Goal: Information Seeking & Learning: Check status

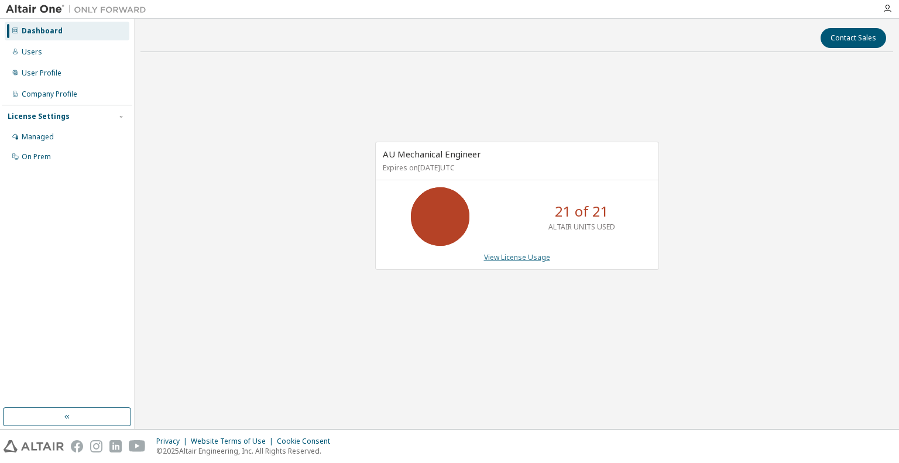
click at [508, 255] on link "View License Usage" at bounding box center [517, 257] width 66 height 10
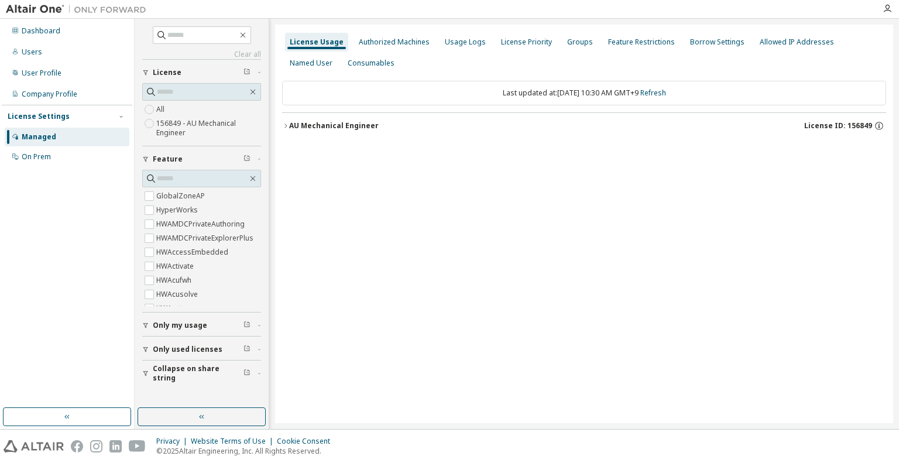
click at [284, 128] on button "AU Mechanical Engineer License ID: 156849" at bounding box center [584, 126] width 604 height 26
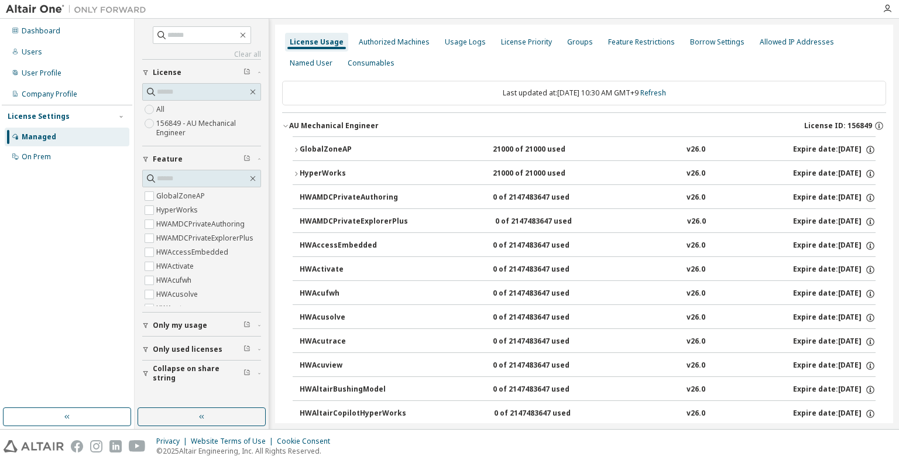
click at [295, 150] on icon "button" at bounding box center [296, 149] width 7 height 7
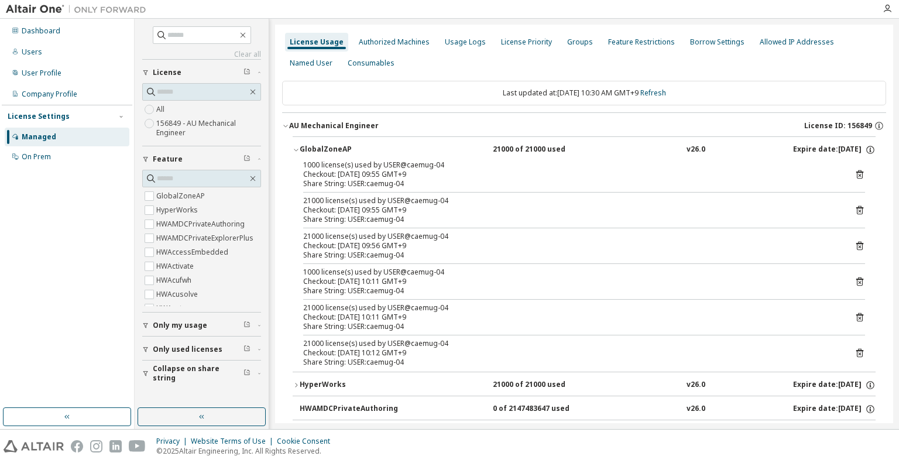
scroll to position [117, 0]
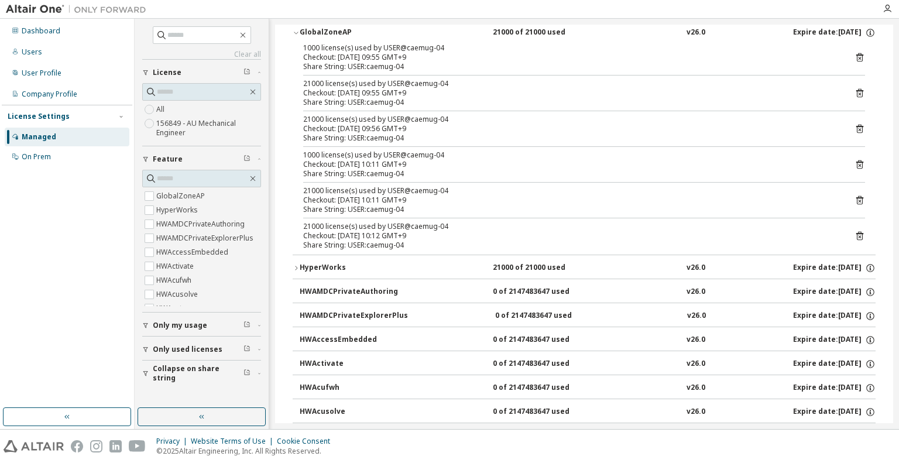
click at [296, 266] on icon "button" at bounding box center [296, 268] width 7 height 7
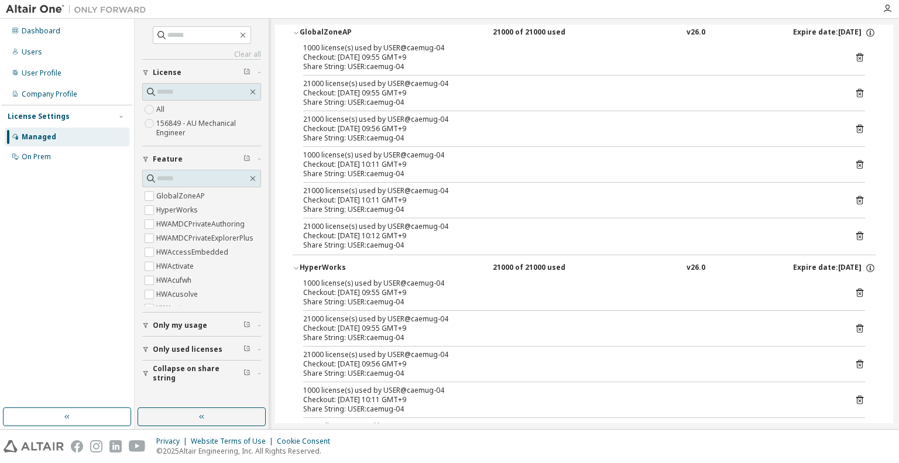
click at [855, 294] on icon at bounding box center [860, 292] width 11 height 11
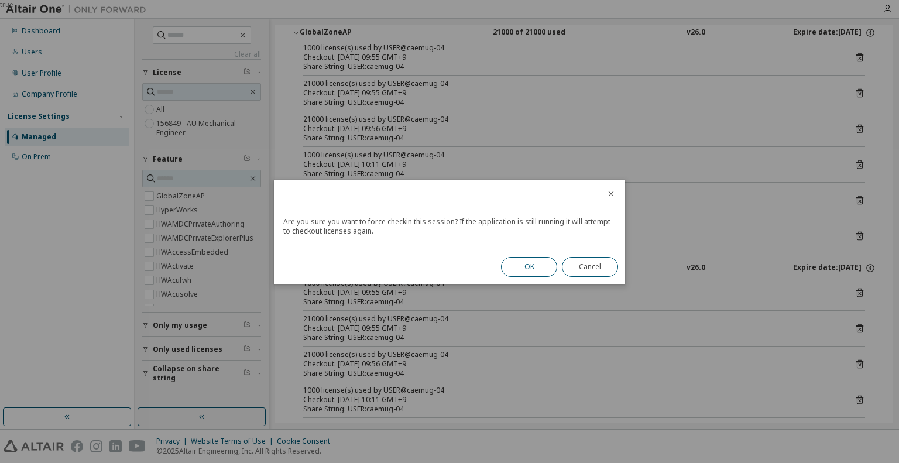
click at [531, 259] on button "OK" at bounding box center [529, 267] width 56 height 20
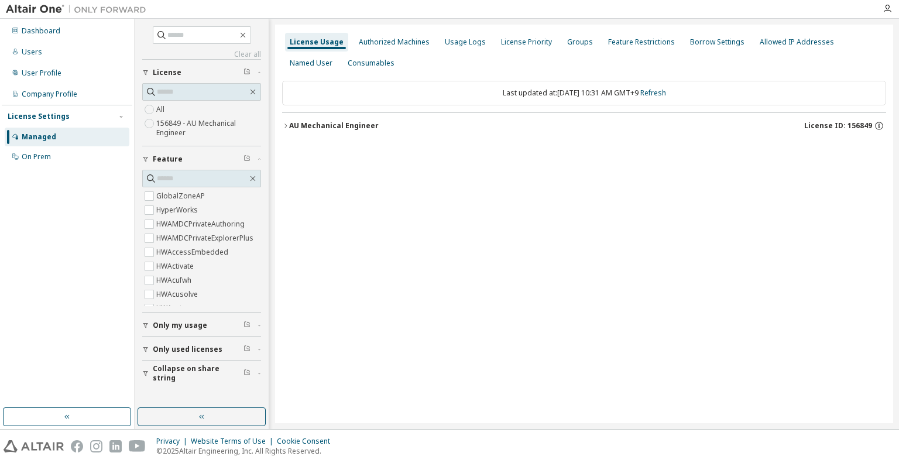
click at [285, 125] on icon "button" at bounding box center [285, 125] width 7 height 7
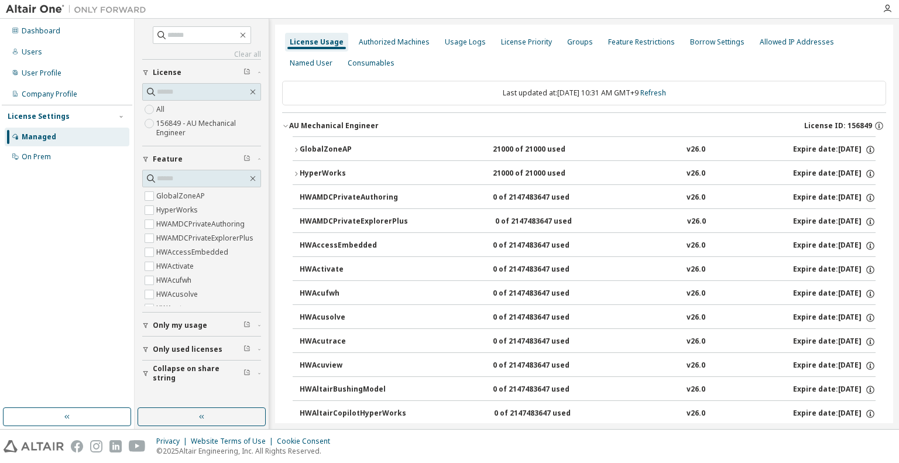
click at [301, 145] on div "GlobalZoneAP" at bounding box center [352, 150] width 105 height 11
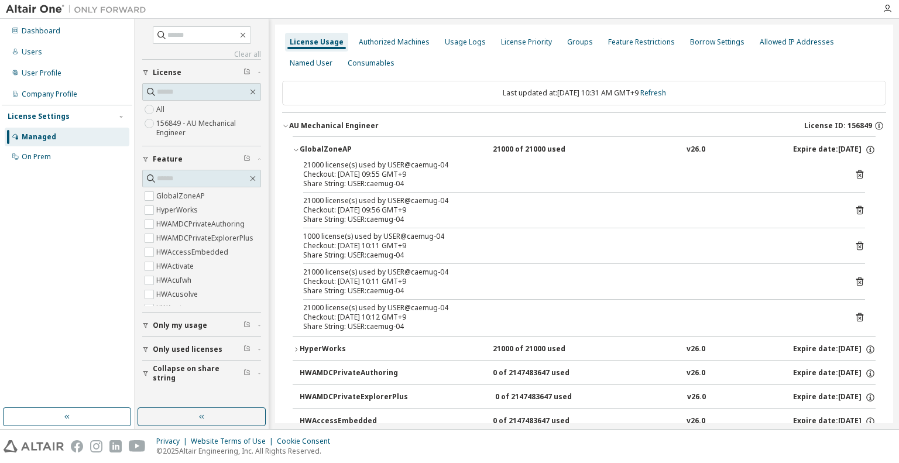
click at [856, 172] on icon at bounding box center [859, 174] width 7 height 9
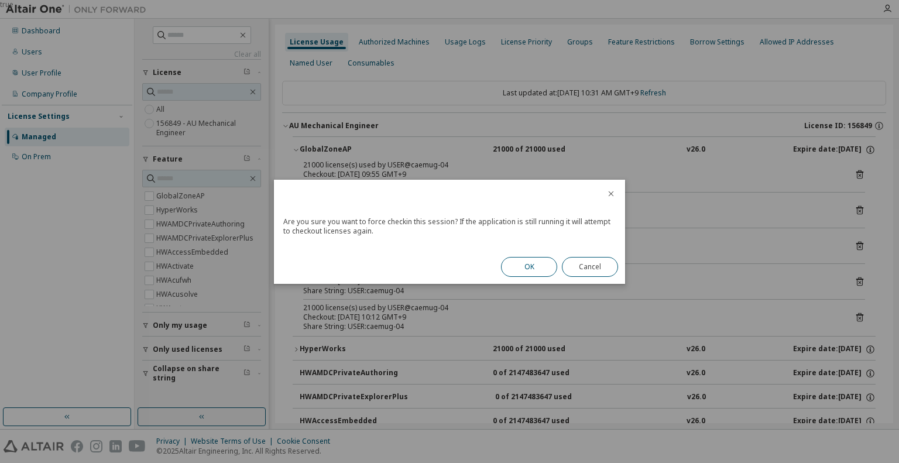
click at [527, 270] on button "OK" at bounding box center [529, 267] width 56 height 20
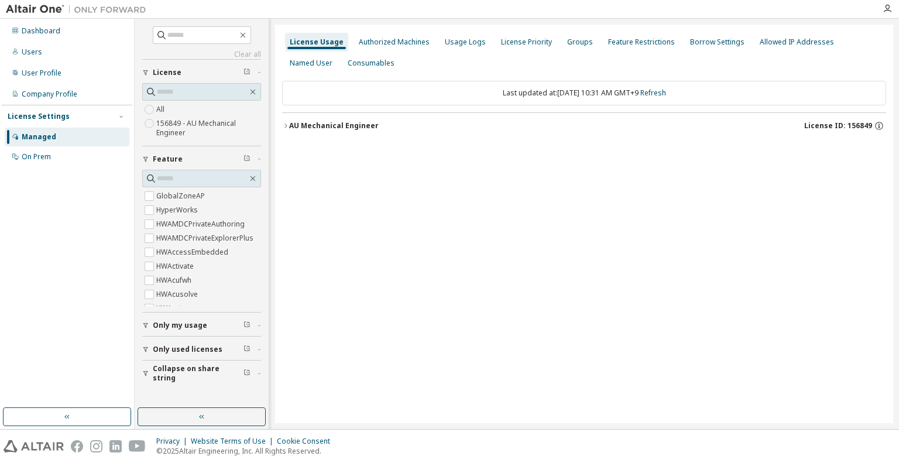
click at [362, 116] on button "AU Mechanical Engineer License ID: 156849" at bounding box center [584, 126] width 604 height 26
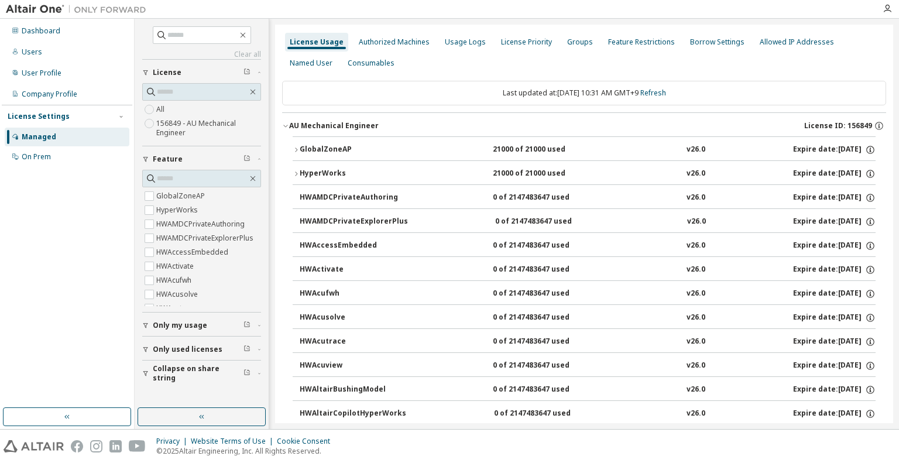
click at [358, 122] on div "AU Mechanical Engineer" at bounding box center [334, 125] width 90 height 9
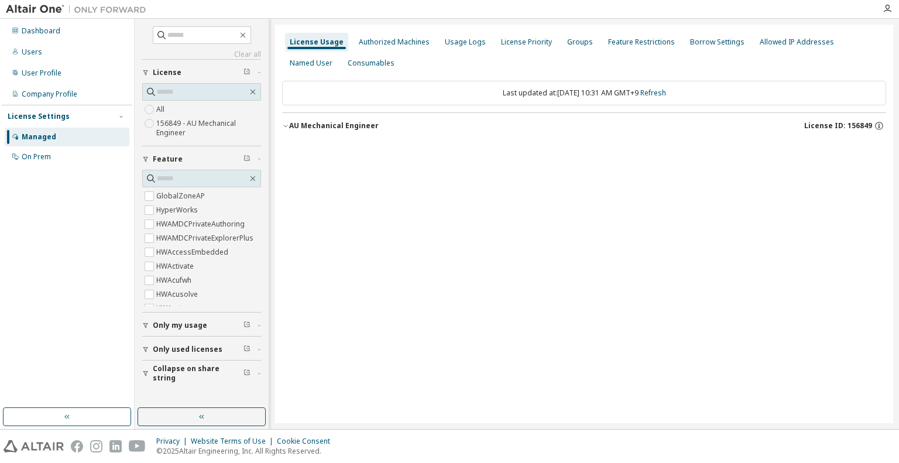
click at [337, 143] on button "GlobalZoneAP 21000 of 21000 used v26.0 Expire date: [DATE]" at bounding box center [584, 150] width 583 height 26
click at [343, 125] on div "AU Mechanical Engineer" at bounding box center [334, 125] width 90 height 9
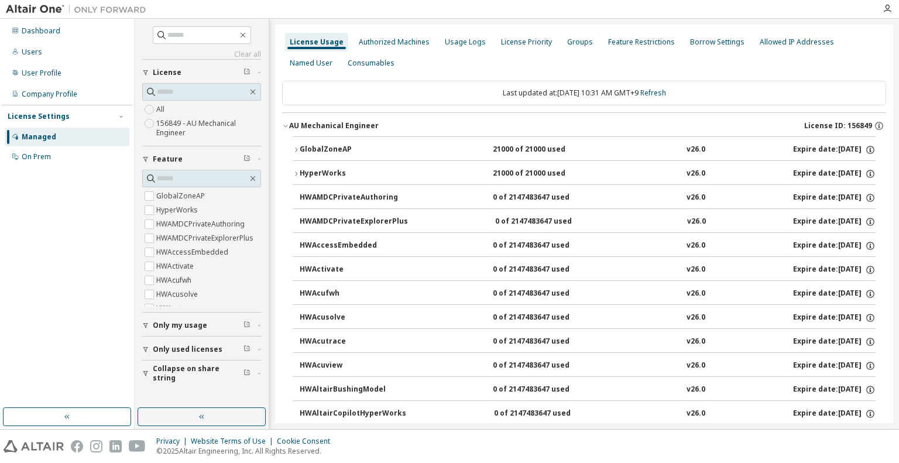
click at [342, 147] on div "GlobalZoneAP" at bounding box center [352, 150] width 105 height 11
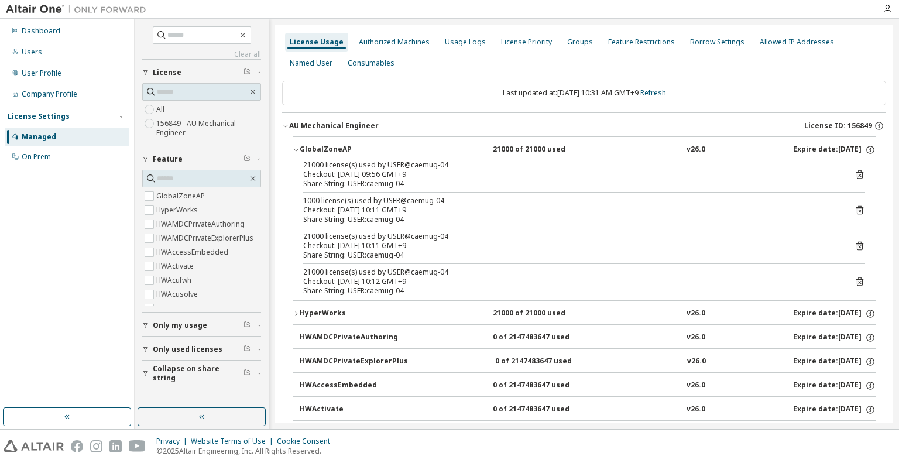
click at [856, 173] on icon at bounding box center [859, 174] width 7 height 9
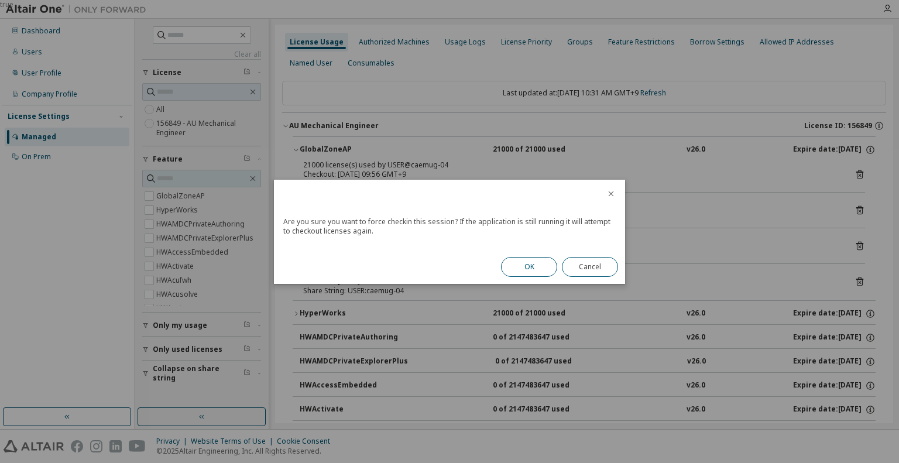
click at [522, 263] on button "OK" at bounding box center [529, 267] width 56 height 20
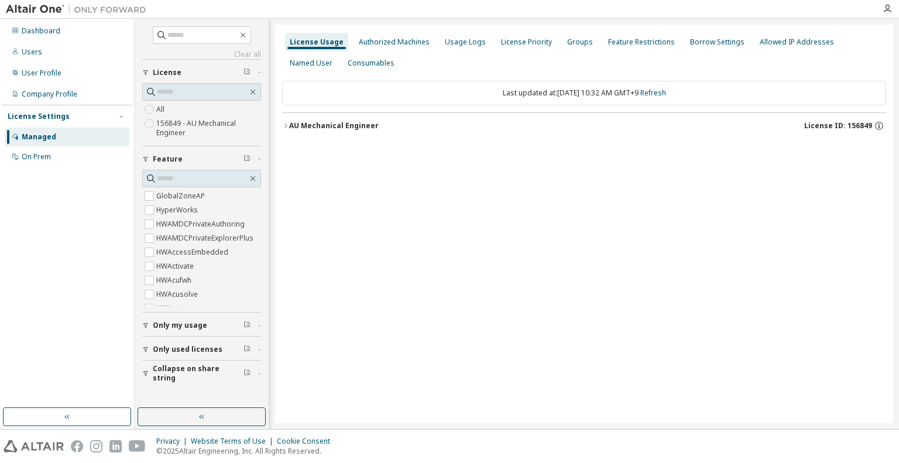
click at [282, 125] on icon "button" at bounding box center [285, 125] width 7 height 7
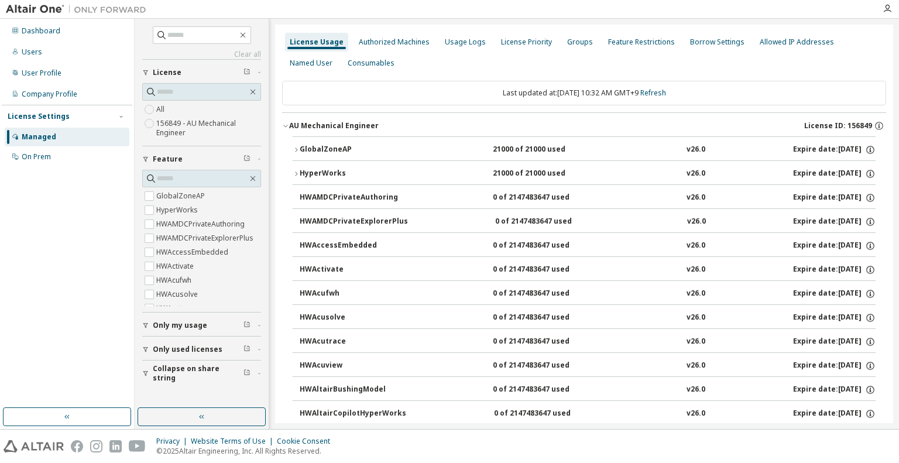
click at [298, 147] on icon "button" at bounding box center [296, 149] width 7 height 7
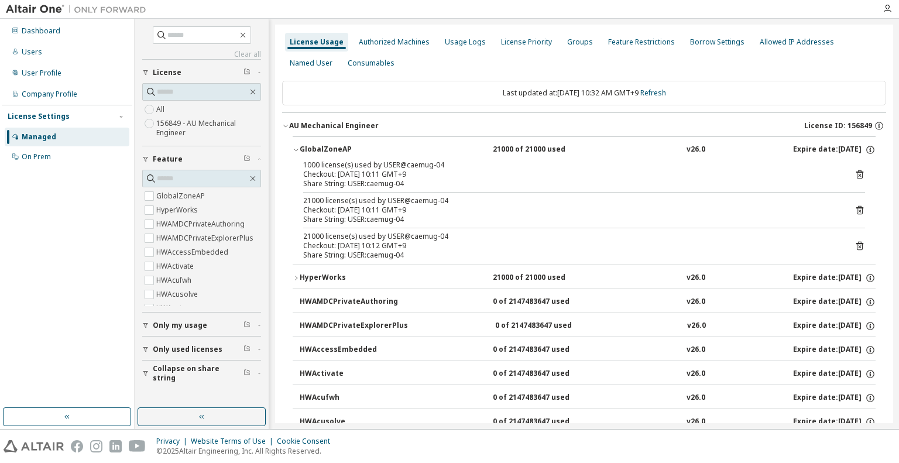
click at [855, 177] on icon at bounding box center [860, 174] width 11 height 11
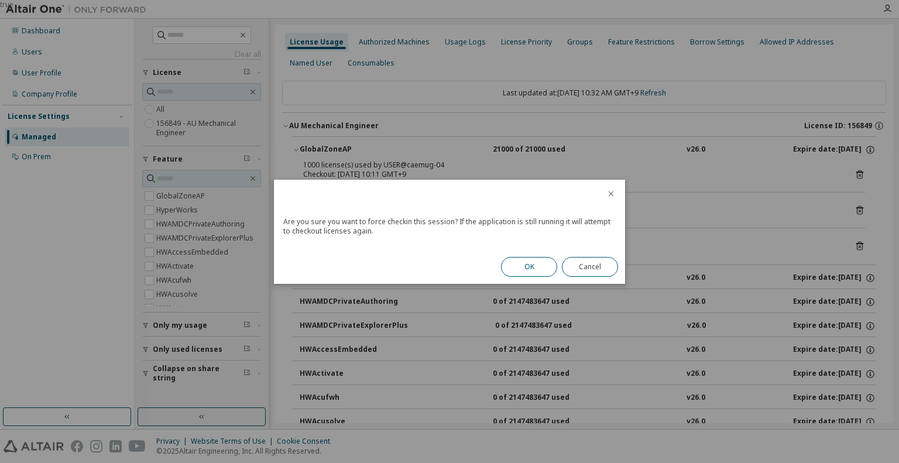
click at [533, 264] on button "OK" at bounding box center [529, 267] width 56 height 20
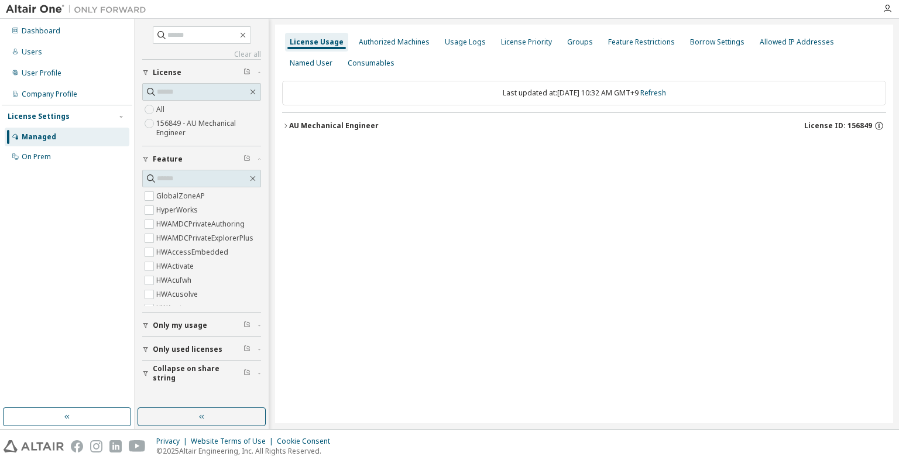
click at [286, 126] on icon "button" at bounding box center [285, 125] width 7 height 7
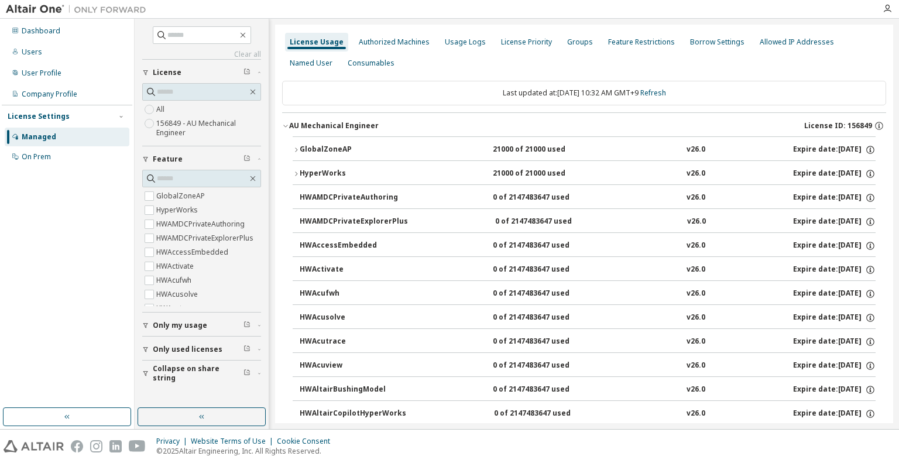
click at [298, 152] on icon "button" at bounding box center [296, 149] width 7 height 7
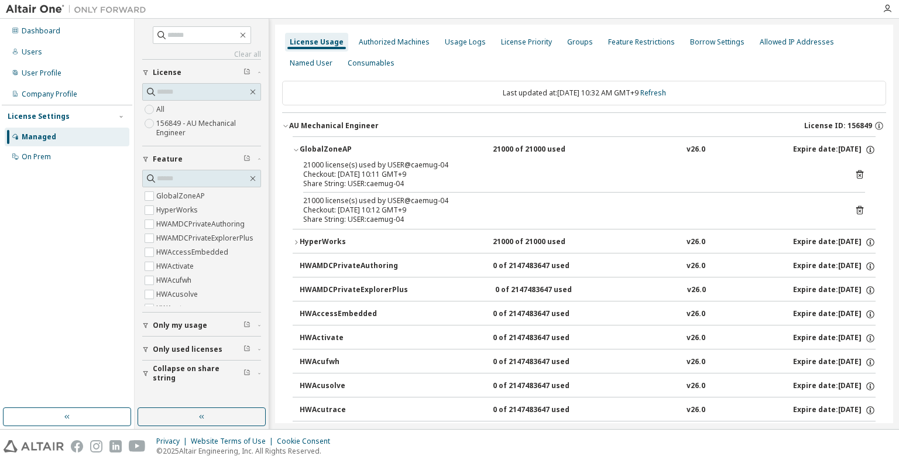
click at [855, 173] on icon at bounding box center [860, 174] width 11 height 11
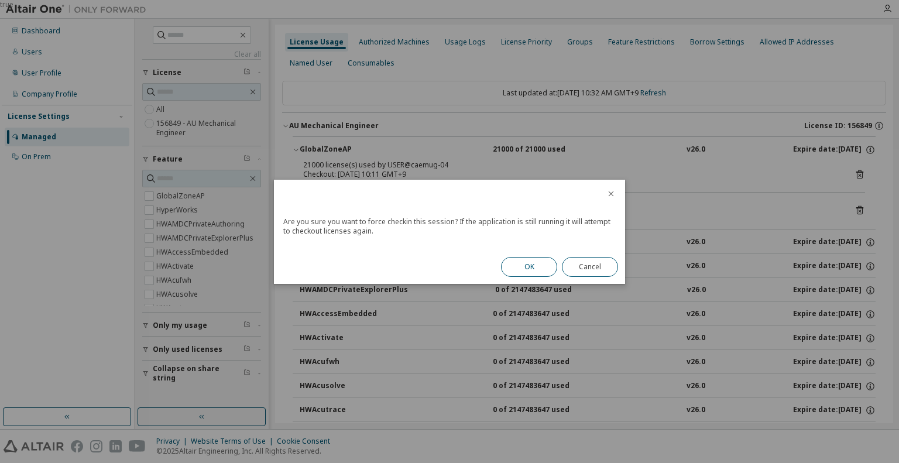
click at [546, 270] on button "OK" at bounding box center [529, 267] width 56 height 20
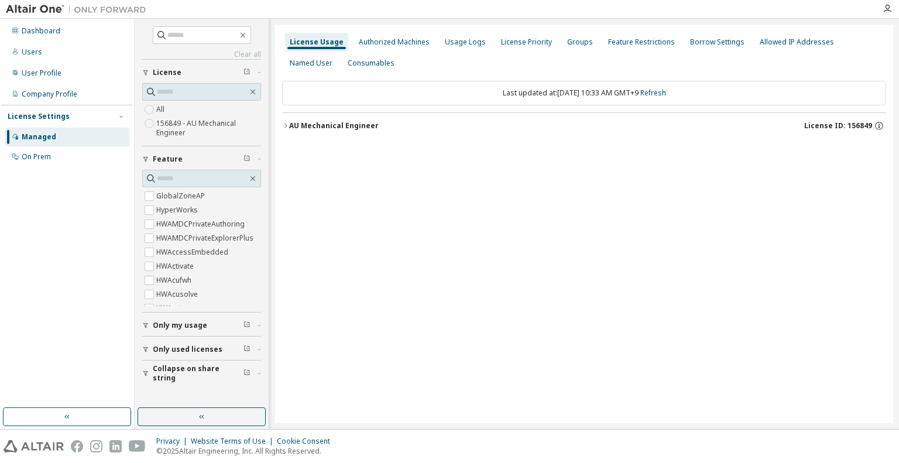
click at [286, 126] on icon "button" at bounding box center [285, 126] width 2 height 4
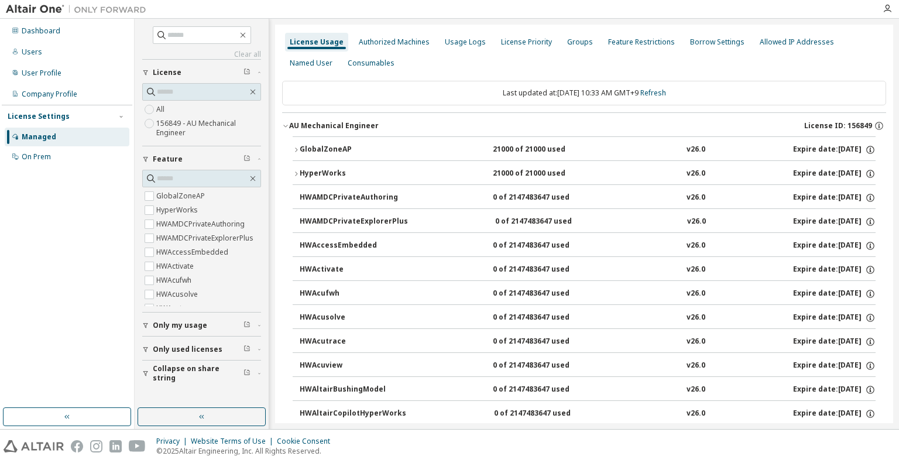
click at [296, 150] on icon "button" at bounding box center [296, 149] width 7 height 7
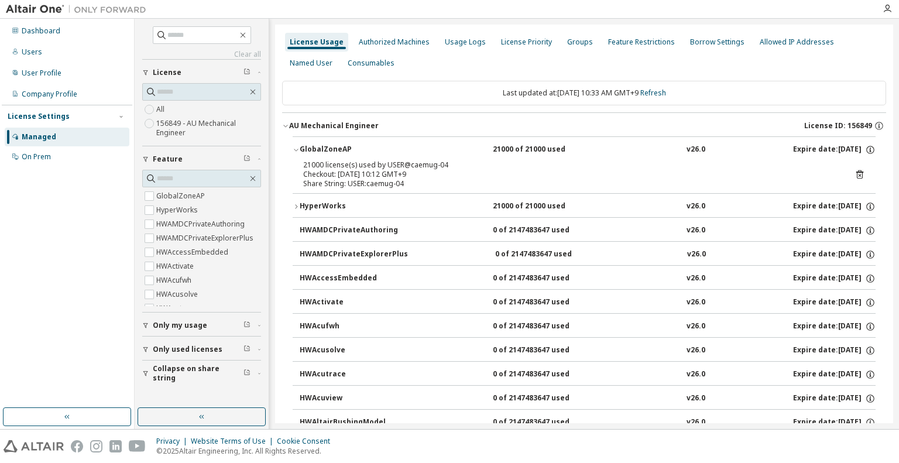
click at [855, 173] on icon at bounding box center [860, 174] width 11 height 11
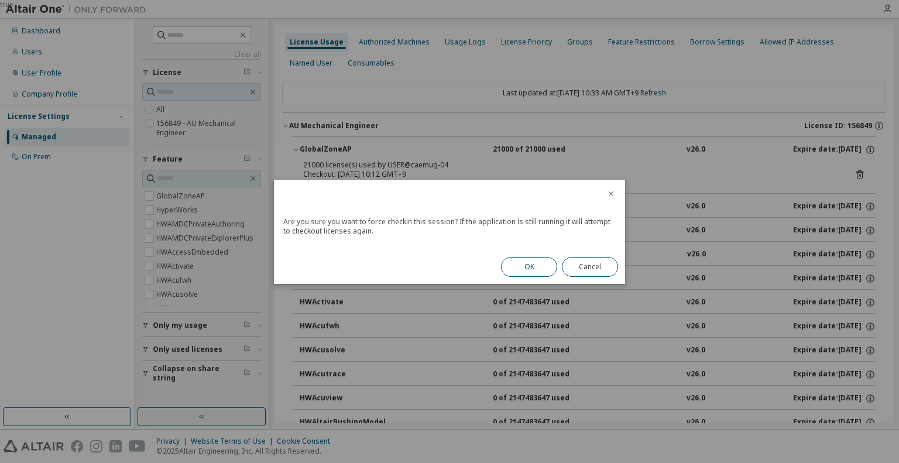
click at [534, 267] on button "OK" at bounding box center [529, 267] width 56 height 20
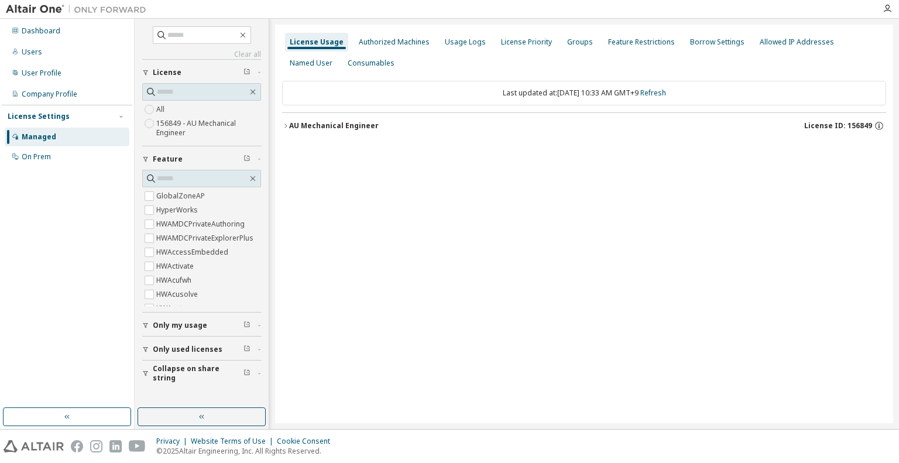
click at [283, 126] on icon "button" at bounding box center [285, 125] width 7 height 7
